Goal: Task Accomplishment & Management: Manage account settings

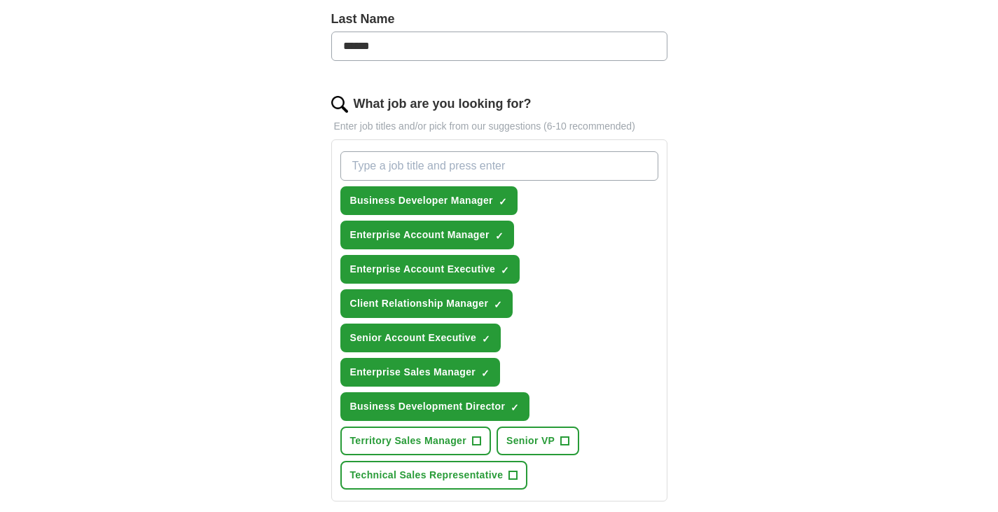
scroll to position [432, 0]
click at [0, 0] on span "×" at bounding box center [0, 0] width 0 height 0
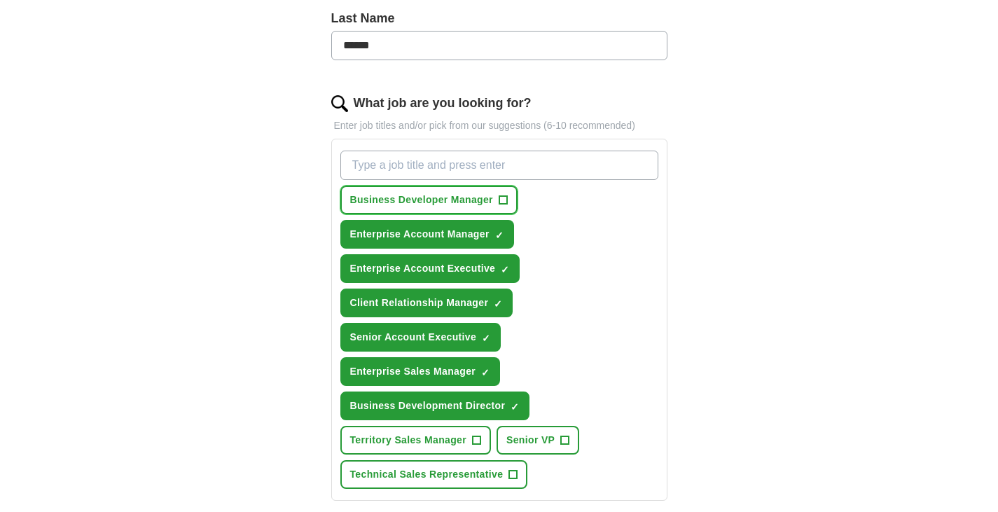
click at [504, 195] on span "+" at bounding box center [503, 200] width 8 height 11
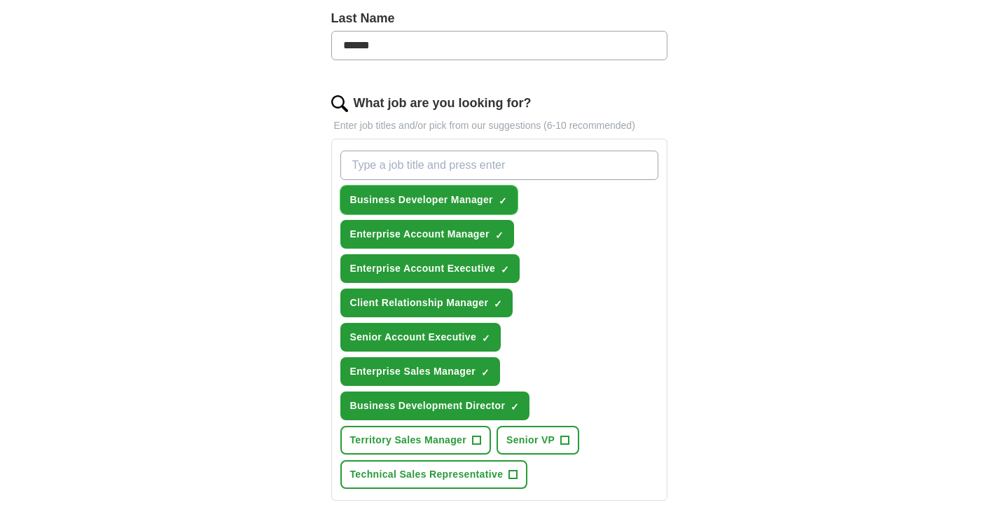
click at [0, 0] on span "×" at bounding box center [0, 0] width 0 height 0
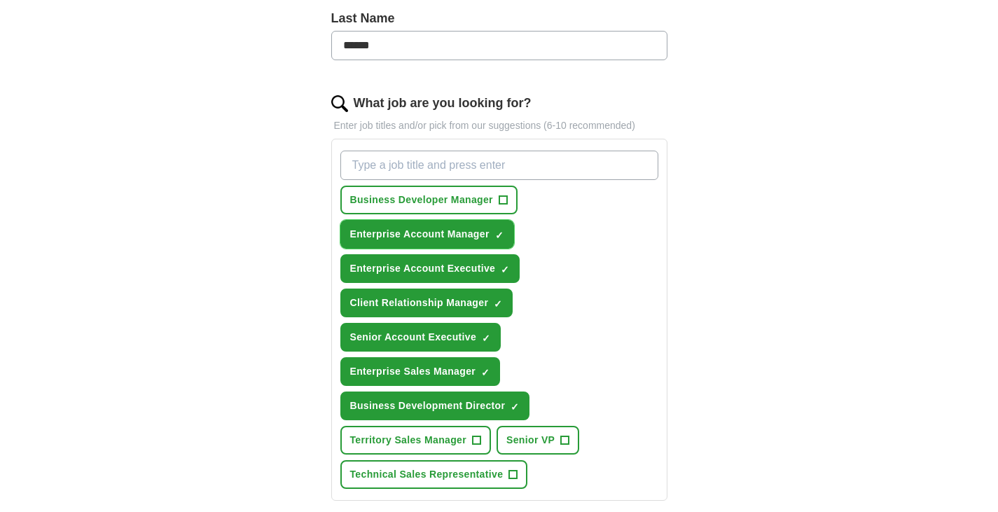
click at [0, 0] on span "×" at bounding box center [0, 0] width 0 height 0
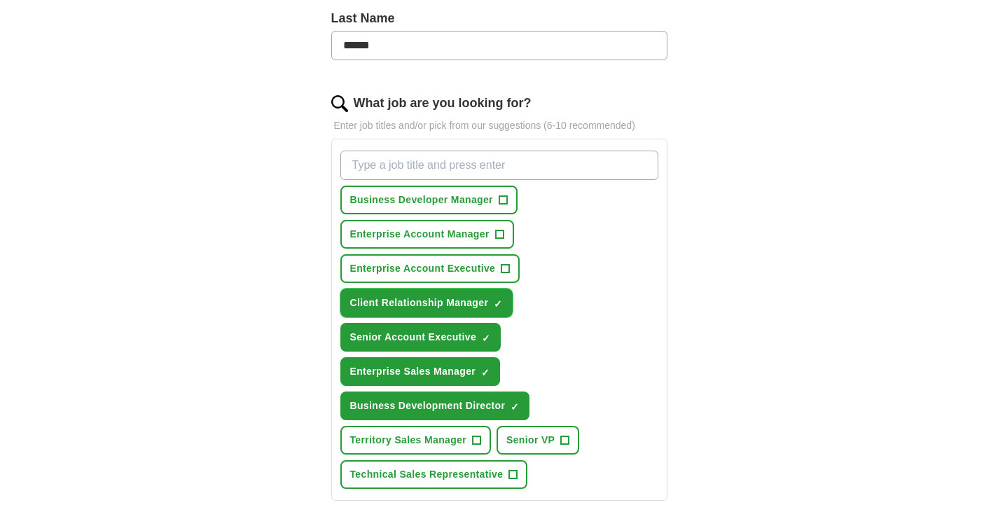
click at [0, 0] on span "×" at bounding box center [0, 0] width 0 height 0
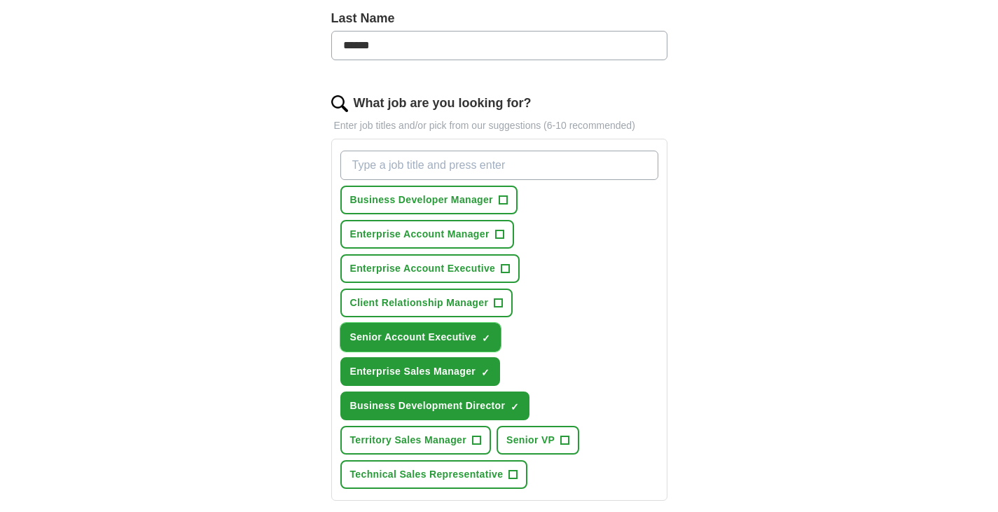
click at [0, 0] on span "×" at bounding box center [0, 0] width 0 height 0
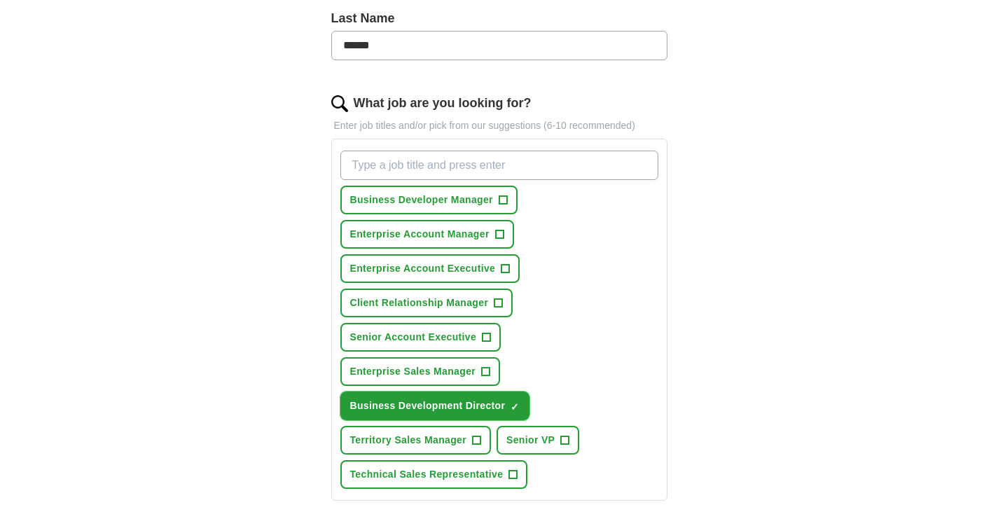
click at [0, 0] on span "×" at bounding box center [0, 0] width 0 height 0
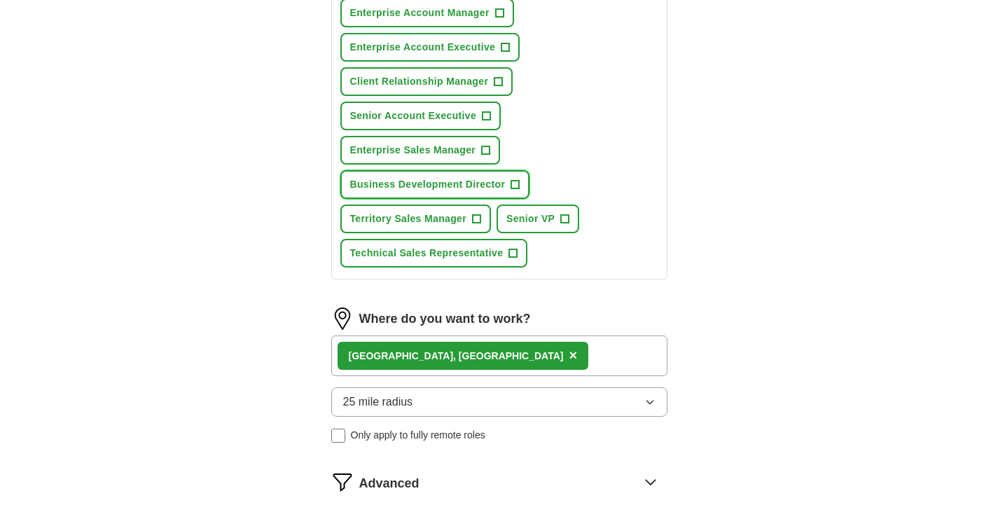
scroll to position [654, 0]
click at [569, 356] on span "×" at bounding box center [573, 354] width 8 height 15
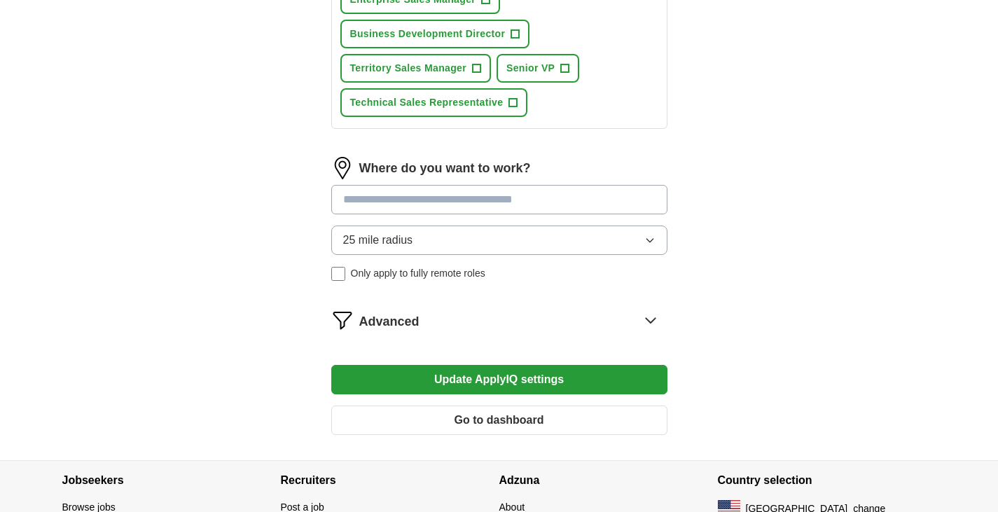
scroll to position [805, 0]
click at [571, 381] on button "Update ApplyIQ settings" at bounding box center [499, 378] width 336 height 29
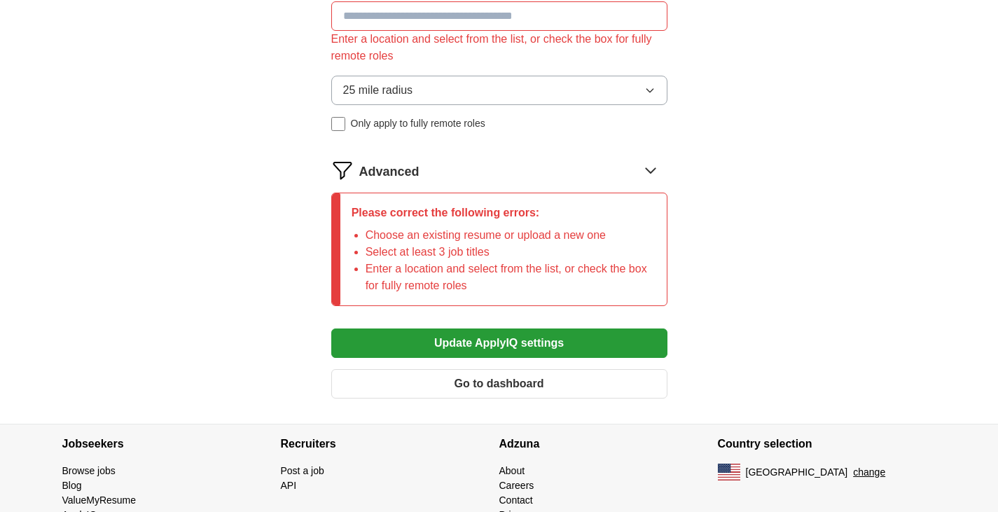
scroll to position [1074, 0]
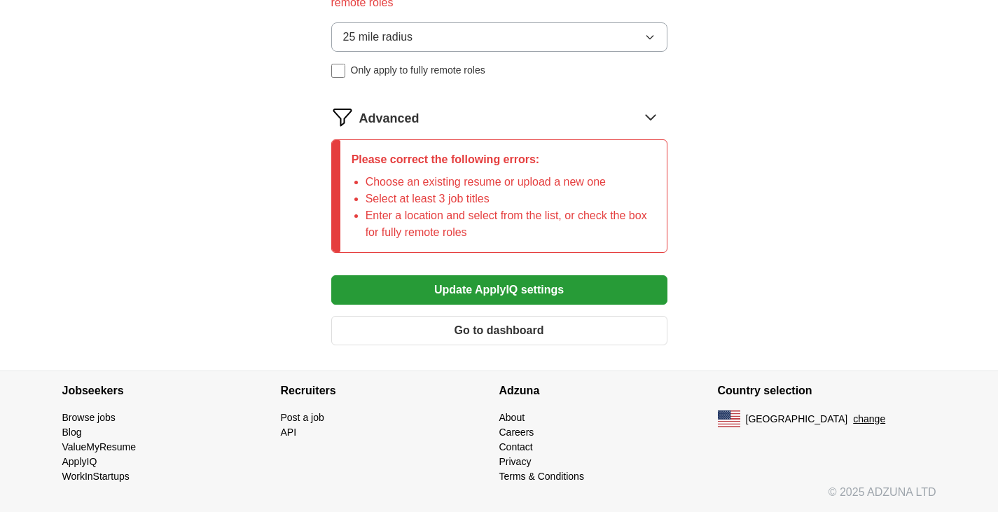
click at [528, 476] on link "Terms & Conditions" at bounding box center [541, 476] width 85 height 11
